Goal: Transaction & Acquisition: Purchase product/service

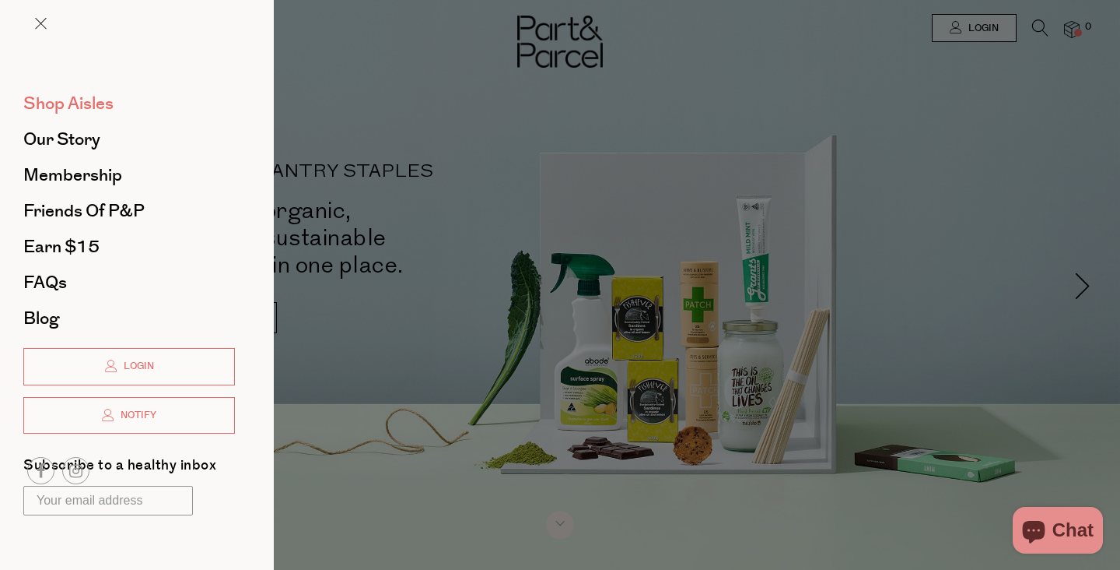
click at [62, 100] on span "Shop Aisles" at bounding box center [68, 103] width 90 height 25
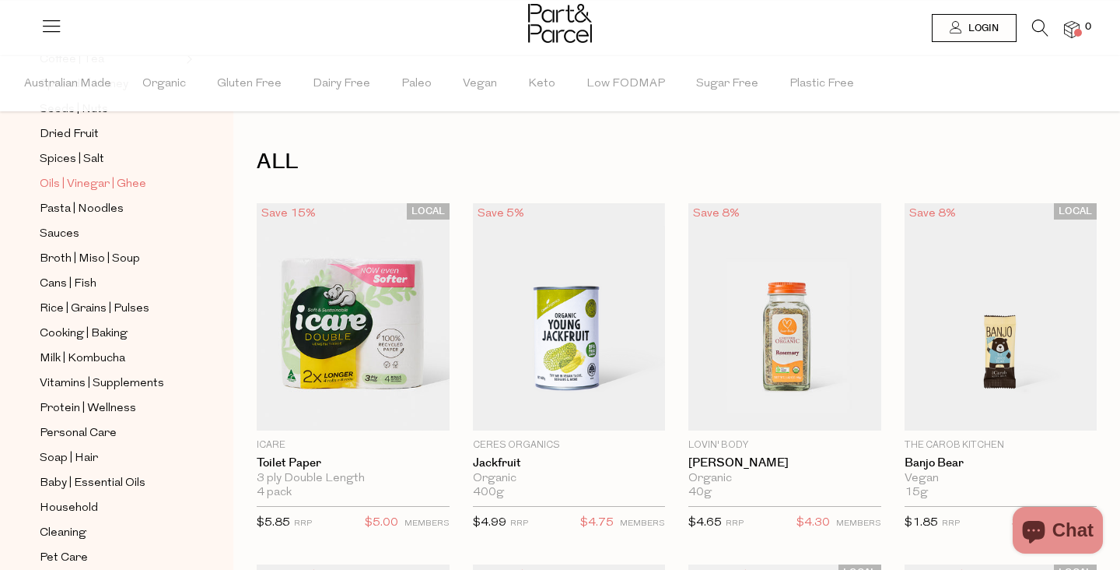
scroll to position [451, 0]
click at [111, 258] on span "Broth | Miso | Soup" at bounding box center [90, 257] width 100 height 19
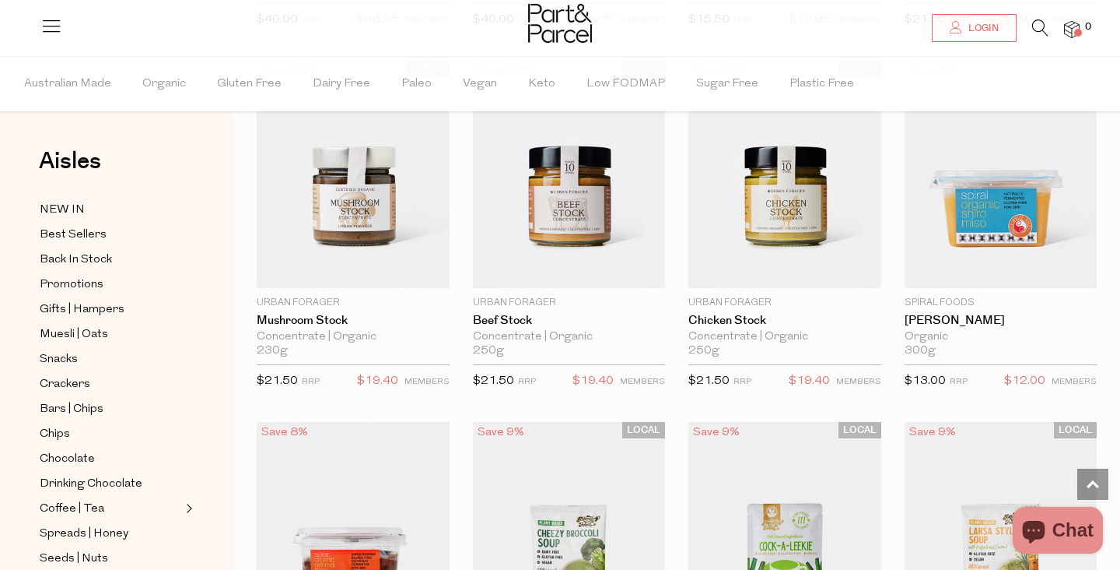
scroll to position [2323, 0]
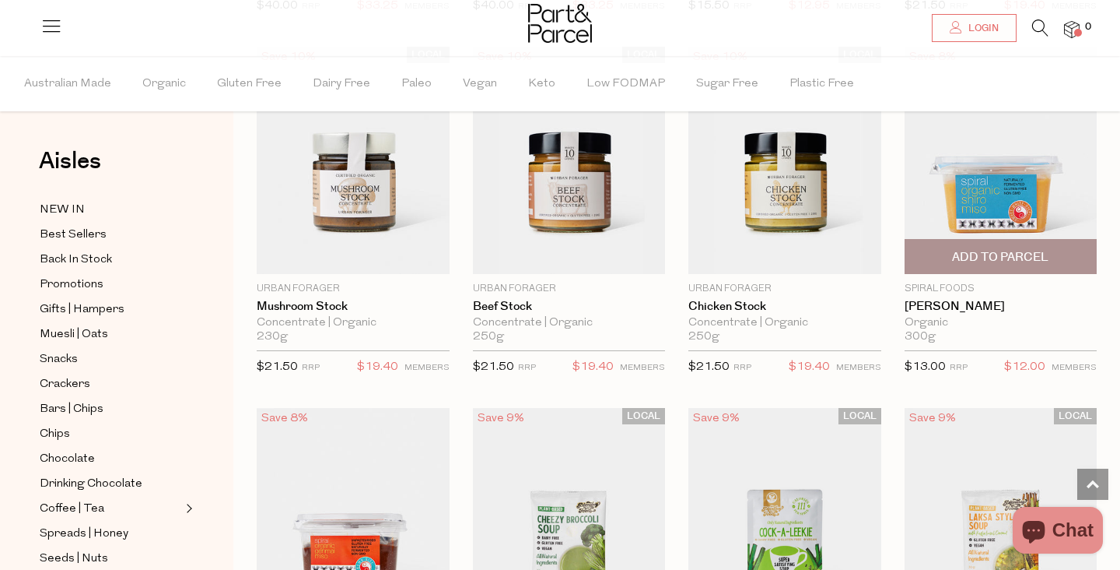
click at [994, 240] on span "Add To Parcel" at bounding box center [1002, 256] width 184 height 33
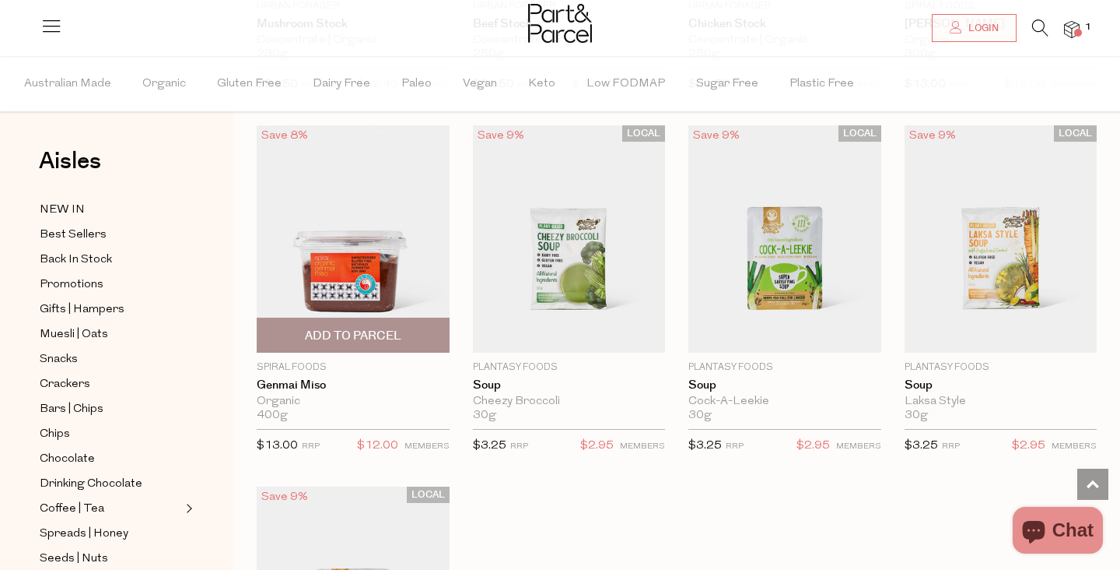
scroll to position [2597, 0]
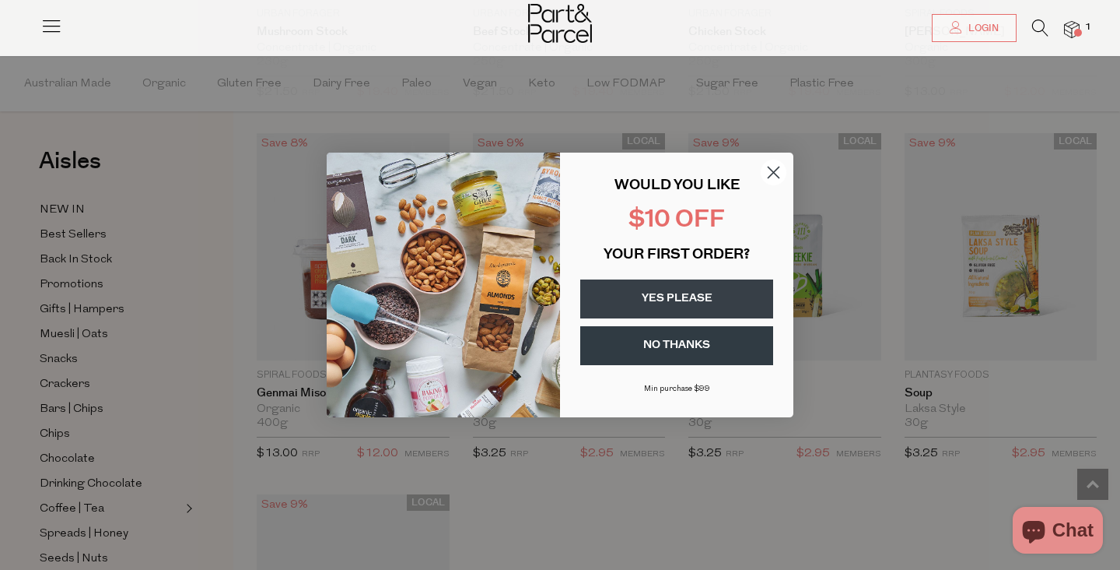
click at [770, 181] on circle "Close dialog" at bounding box center [774, 173] width 26 height 26
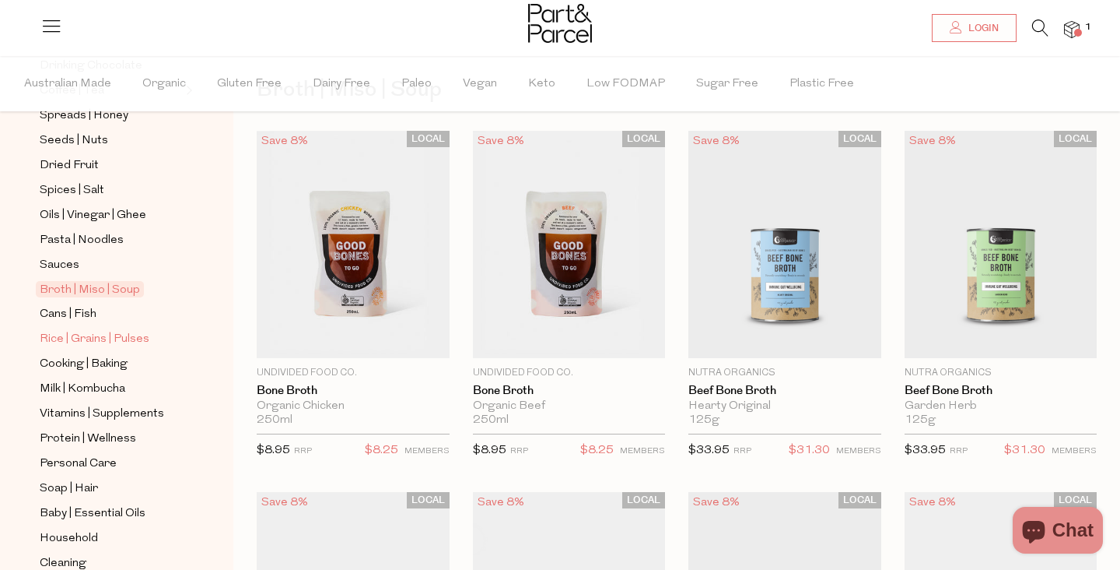
scroll to position [538, 0]
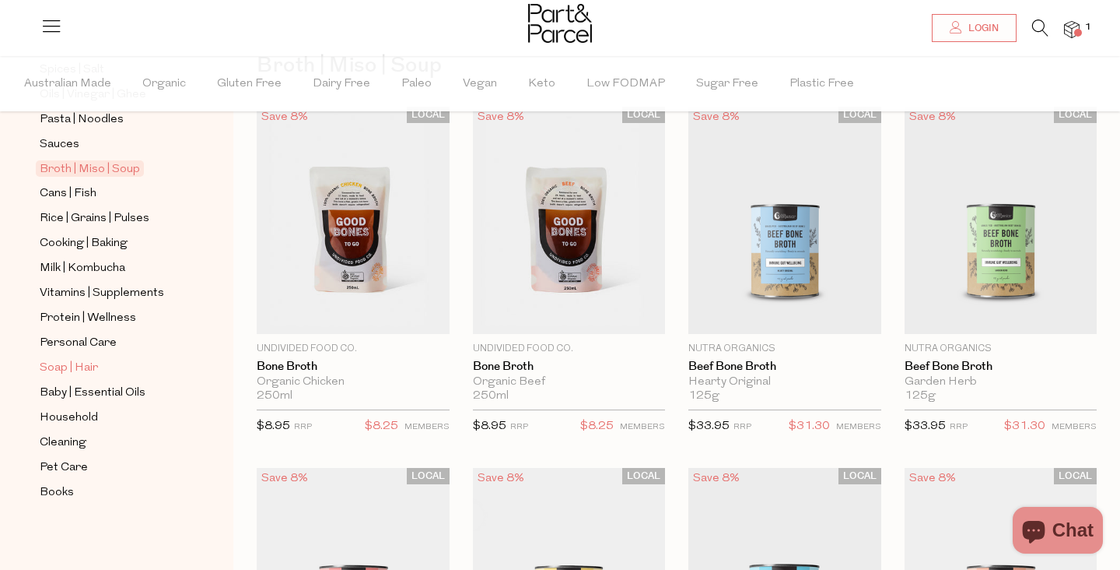
click at [78, 372] on span "Soap | Hair" at bounding box center [69, 368] width 58 height 19
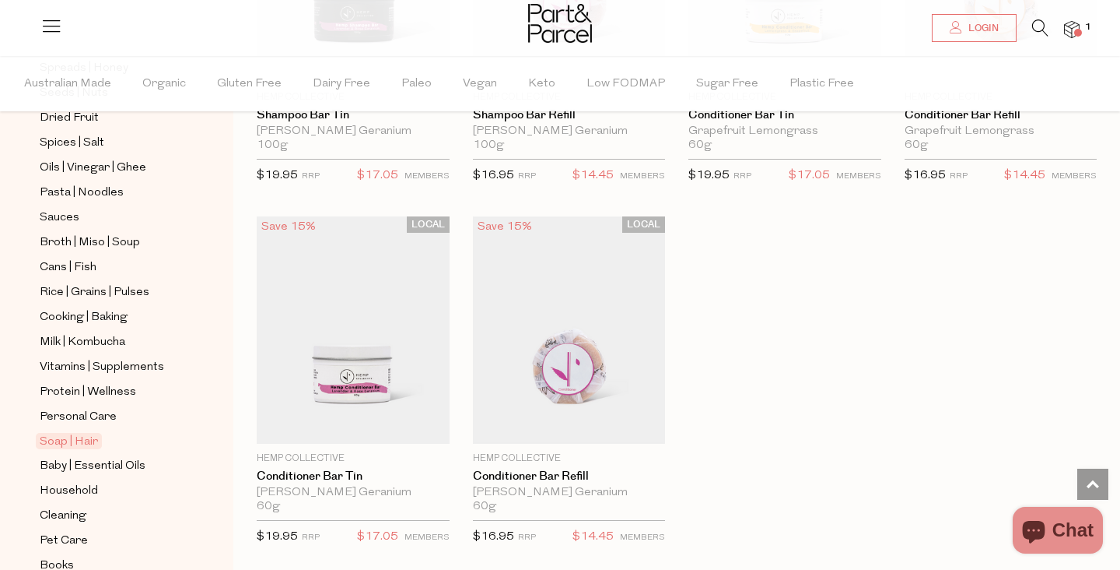
scroll to position [538, 0]
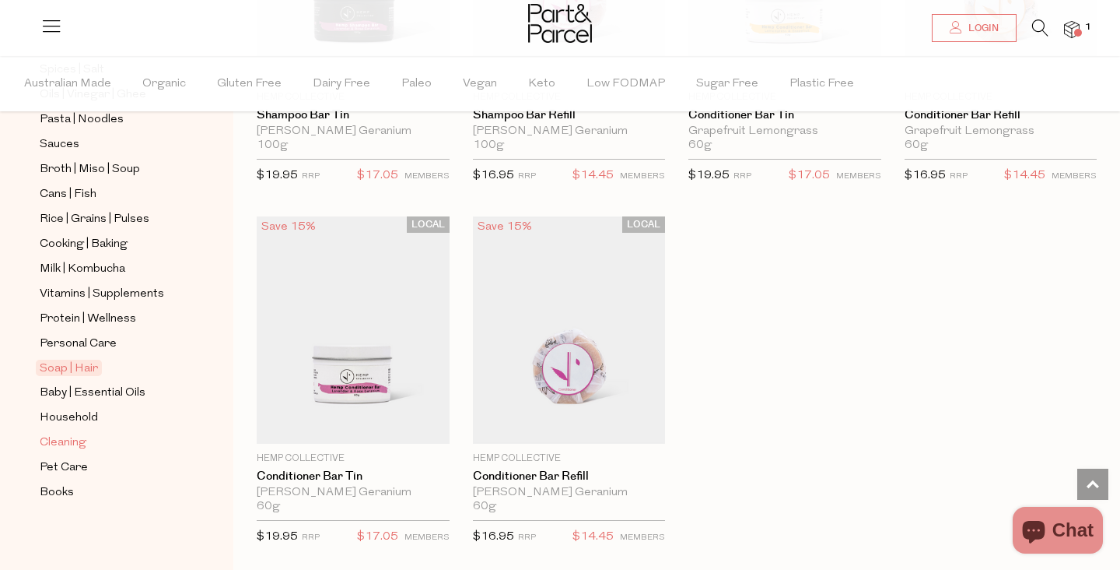
click at [72, 448] on span "Cleaning" at bounding box center [63, 442] width 47 height 19
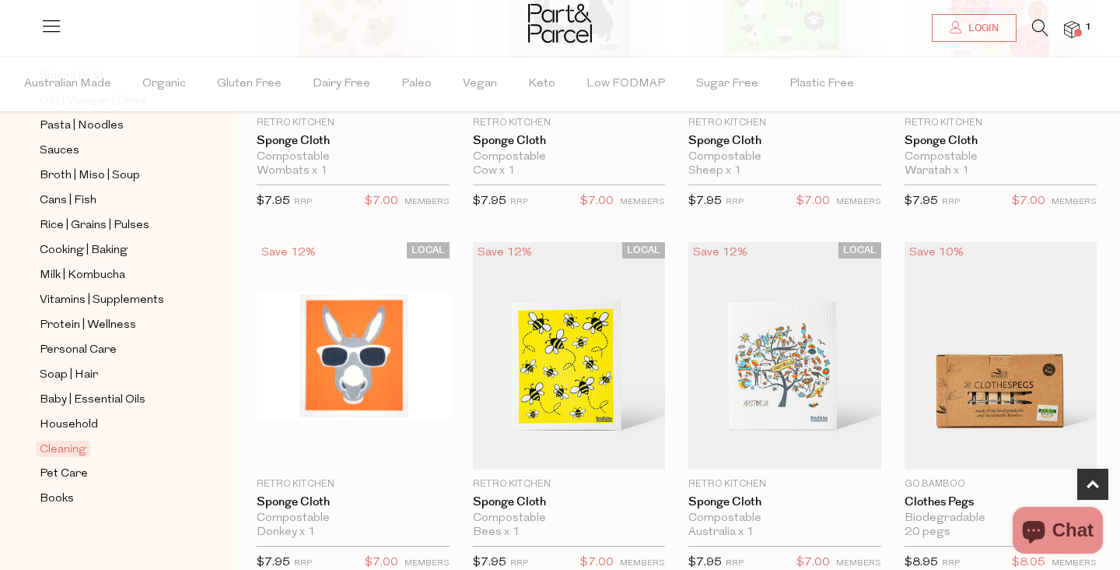
scroll to position [538, 0]
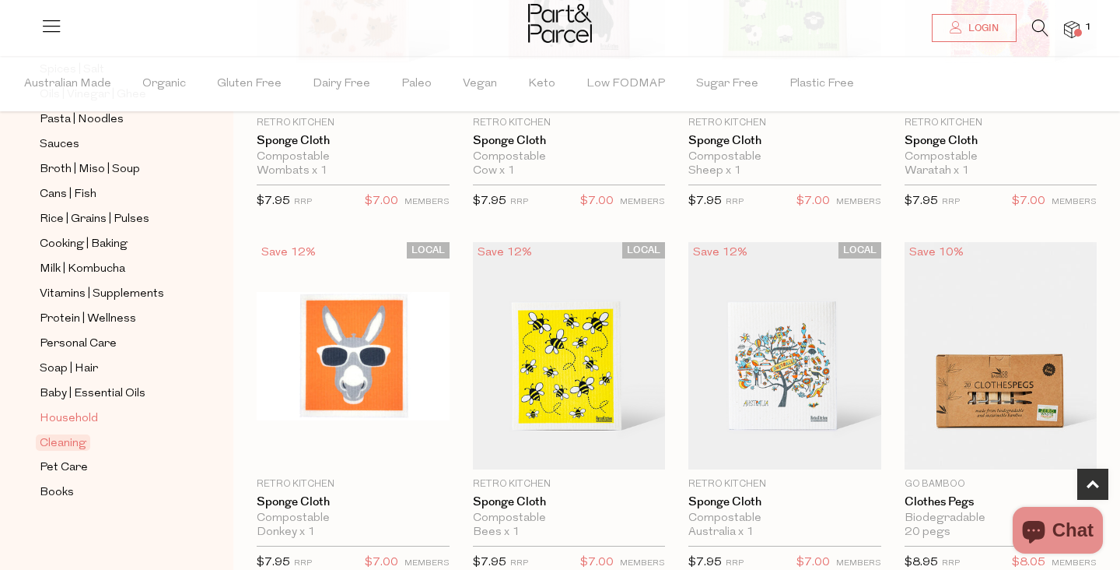
click at [65, 419] on span "Household" at bounding box center [69, 418] width 58 height 19
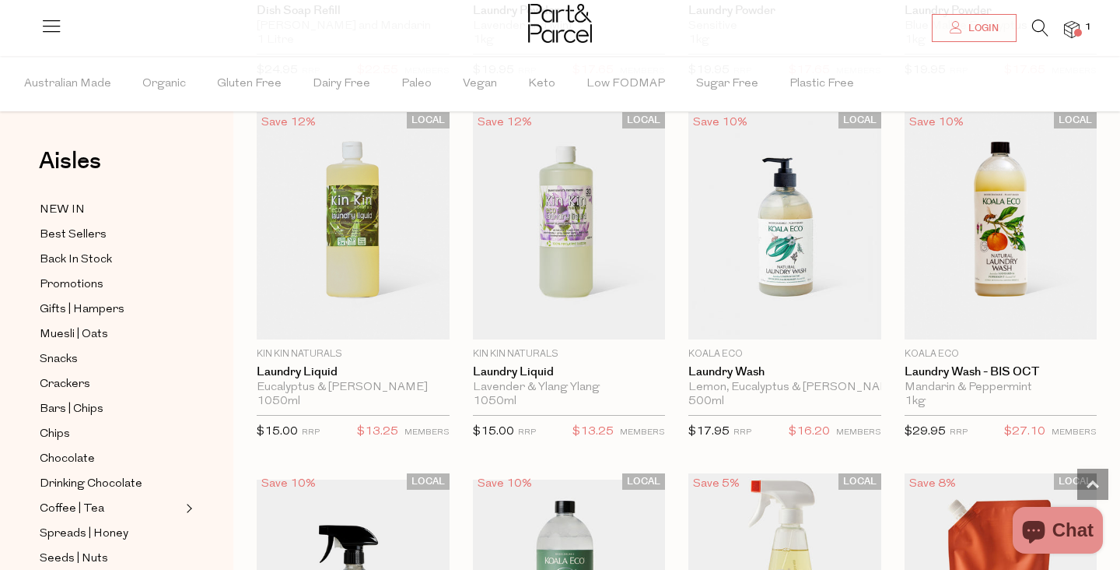
scroll to position [3716, 0]
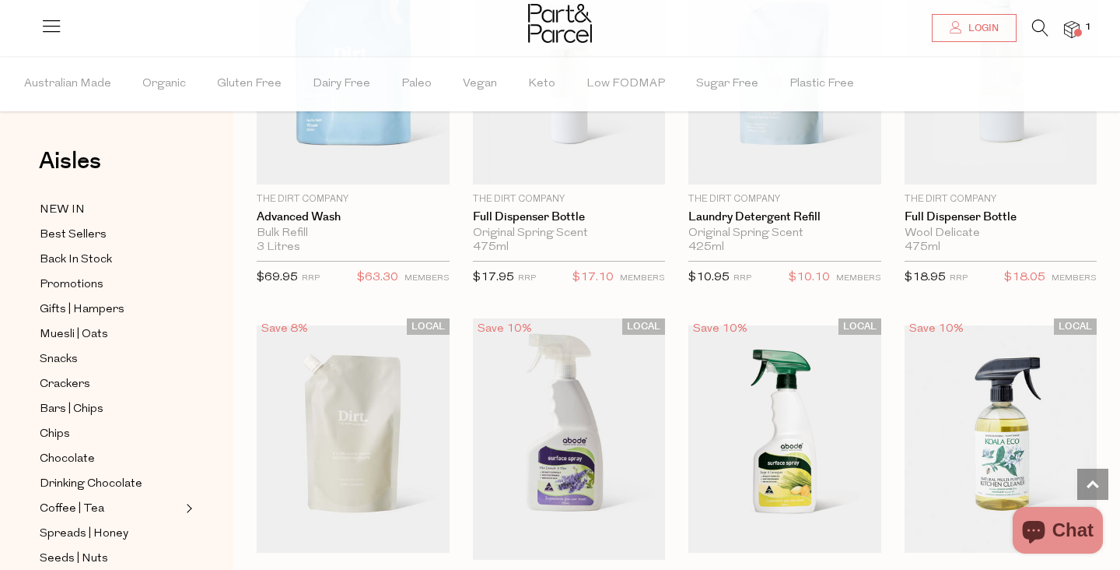
scroll to position [5019, 0]
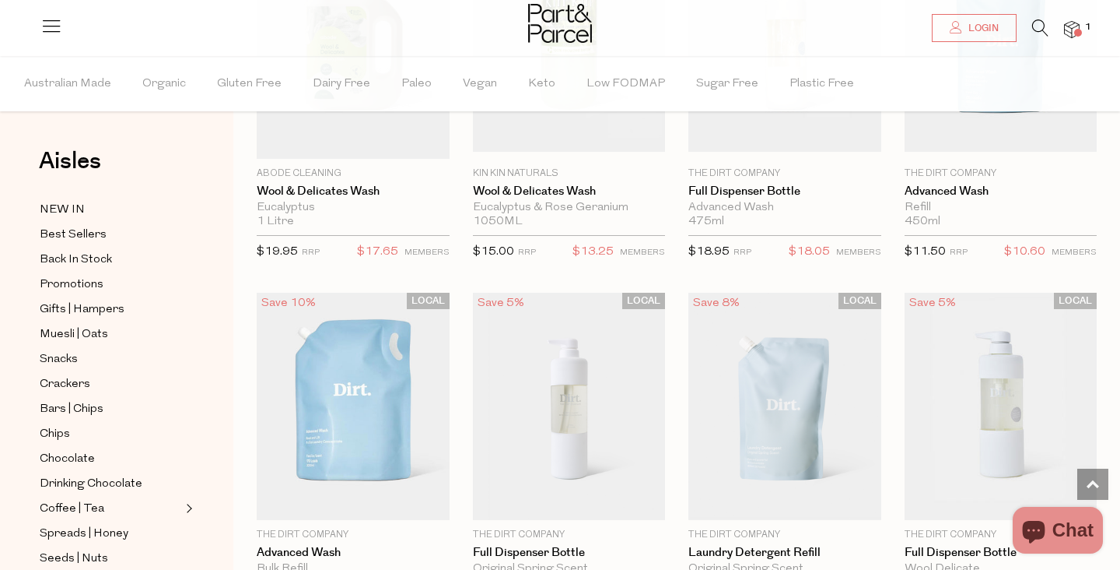
click at [1075, 32] on span at bounding box center [1079, 33] width 8 height 8
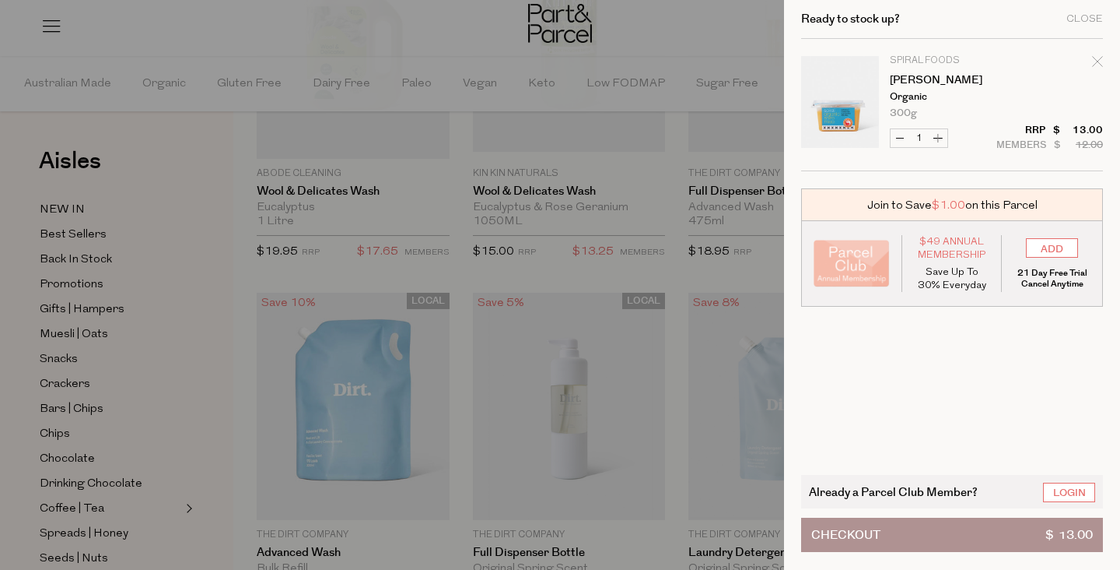
click at [1086, 26] on div "Ready to stock up? Close" at bounding box center [952, 19] width 302 height 39
